Goal: Register for event/course

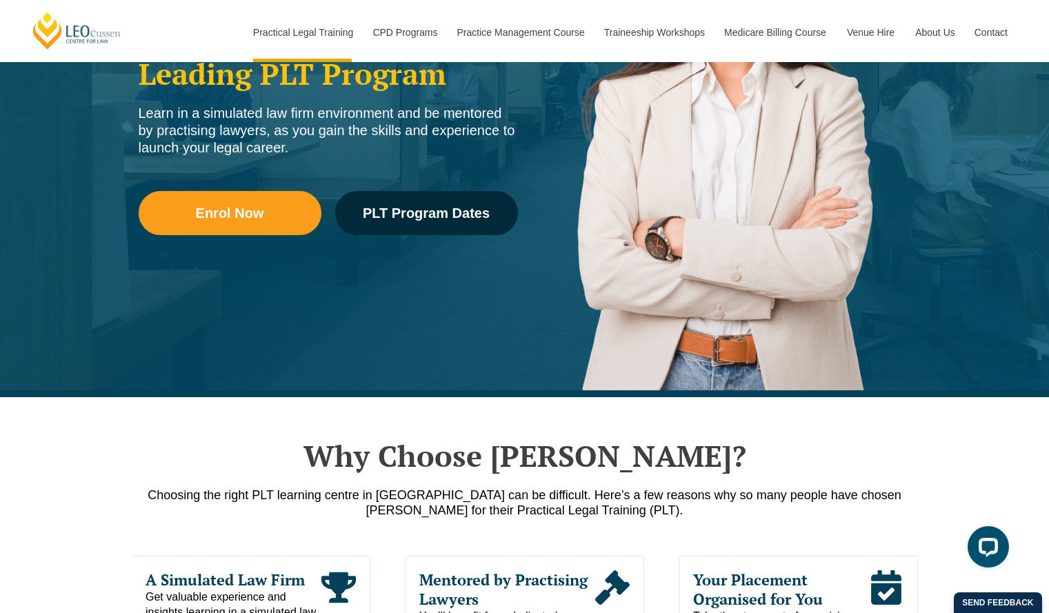
scroll to position [303, 0]
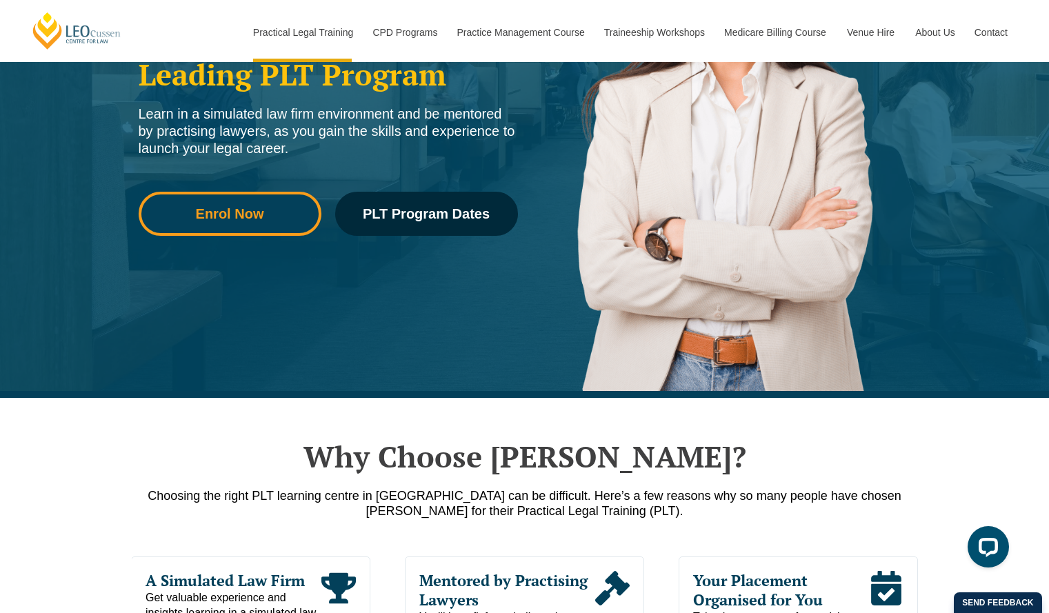
click at [241, 203] on link "Enrol Now" at bounding box center [230, 214] width 183 height 44
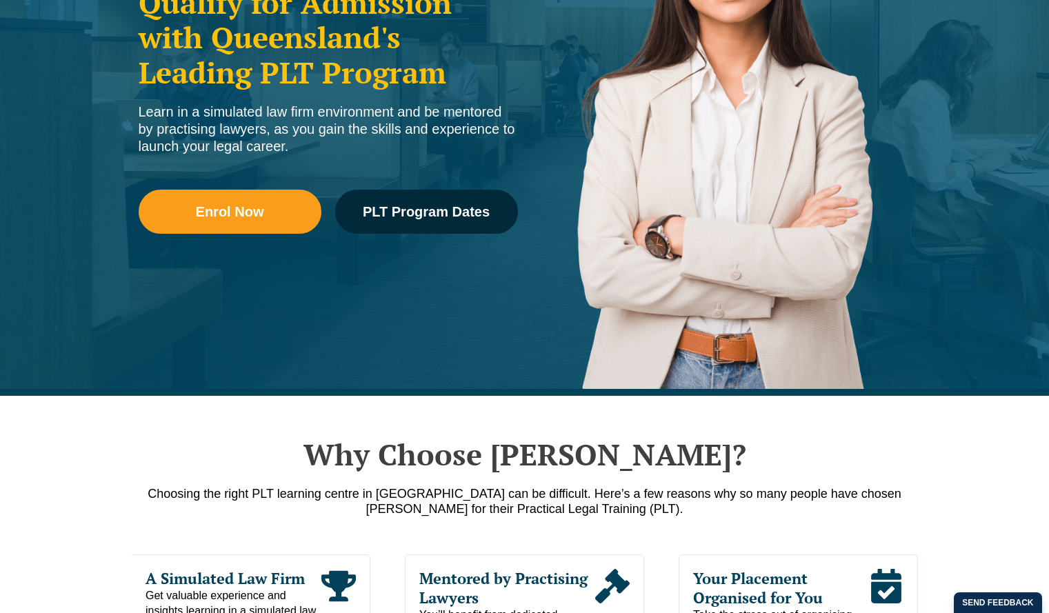
click at [449, 219] on span "PLT Program Dates" at bounding box center [426, 212] width 127 height 14
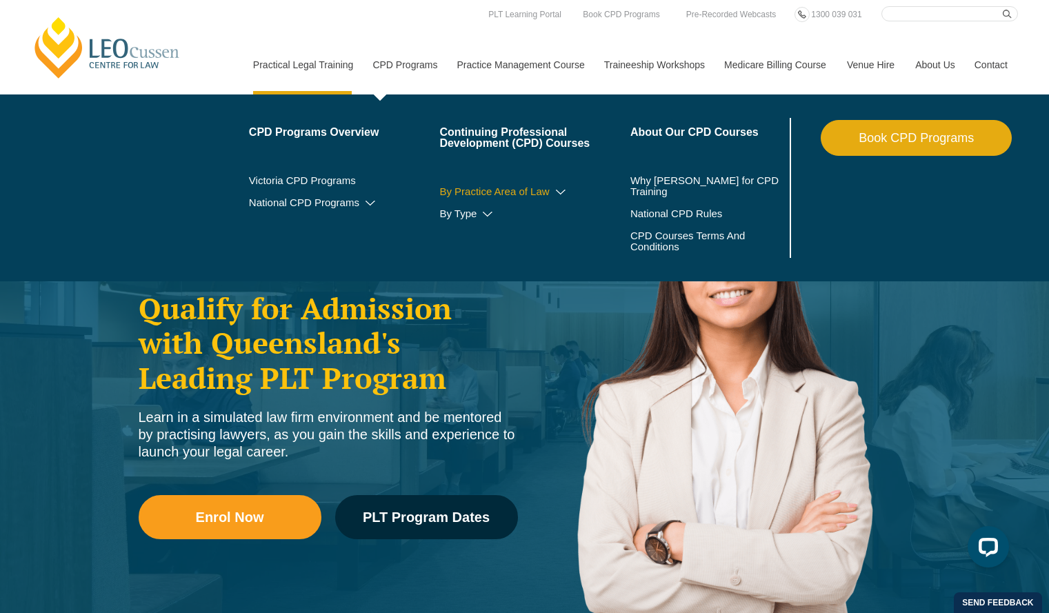
click at [564, 194] on icon at bounding box center [561, 193] width 14 height 10
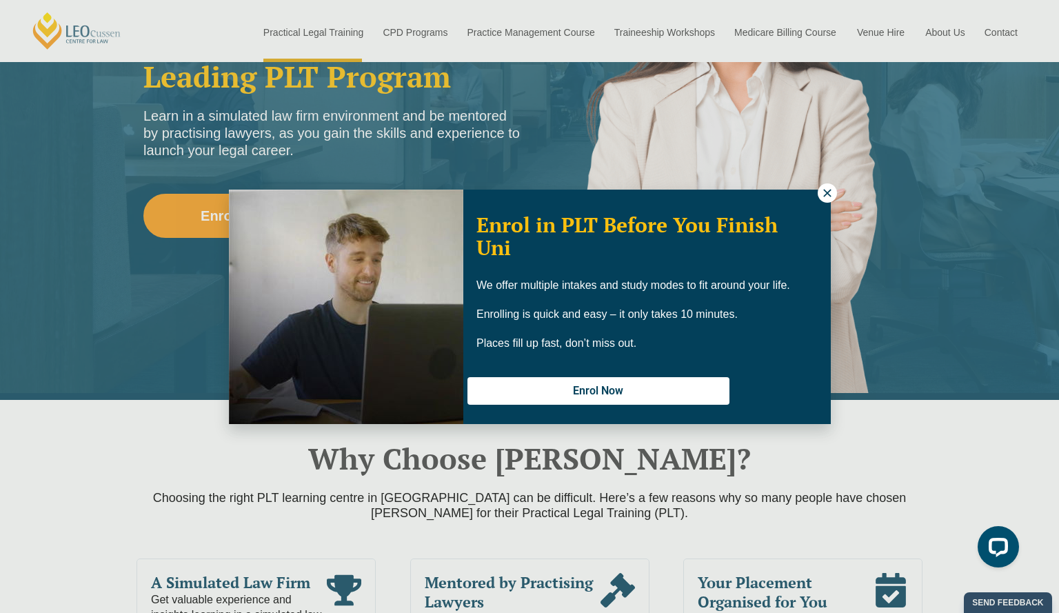
scroll to position [303, 0]
